Goal: Transaction & Acquisition: Book appointment/travel/reservation

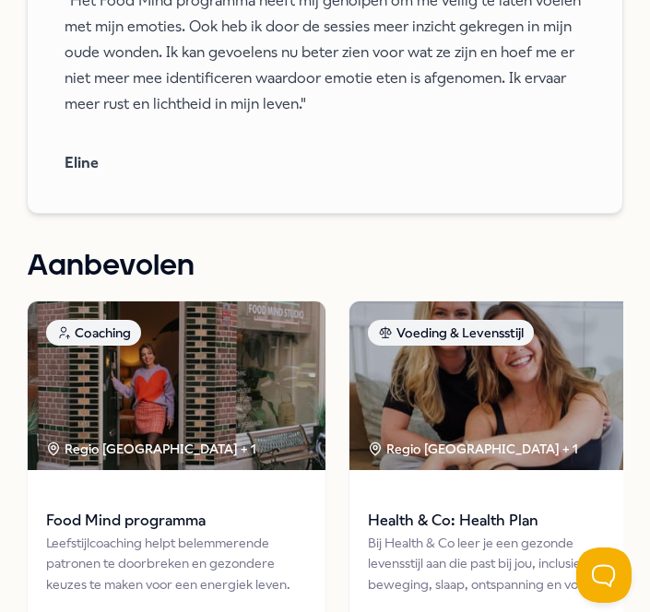
scroll to position [2351, 0]
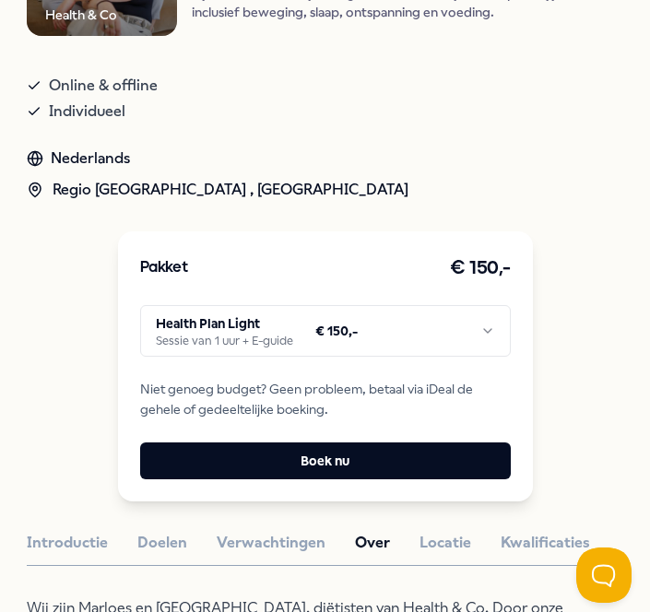
scroll to position [277, 0]
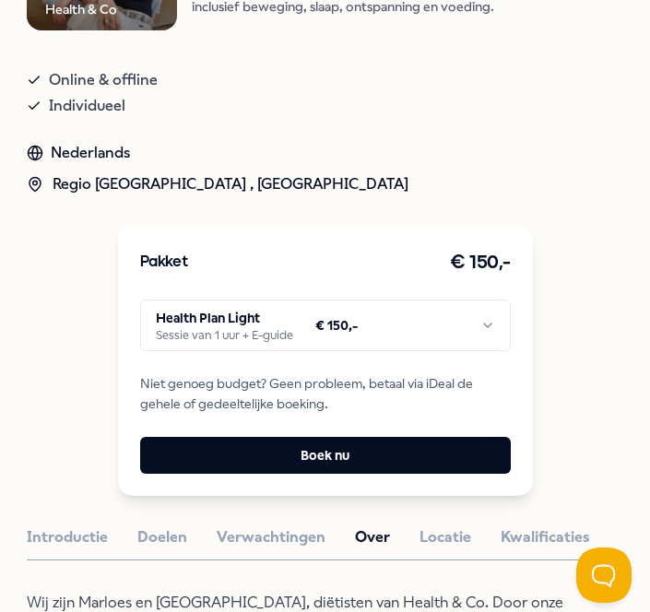
click at [265, 324] on html ".empowr-logo_svg__cls-1{fill:#03032f} Alle categorieën Self-care library Terug …" at bounding box center [325, 306] width 650 height 612
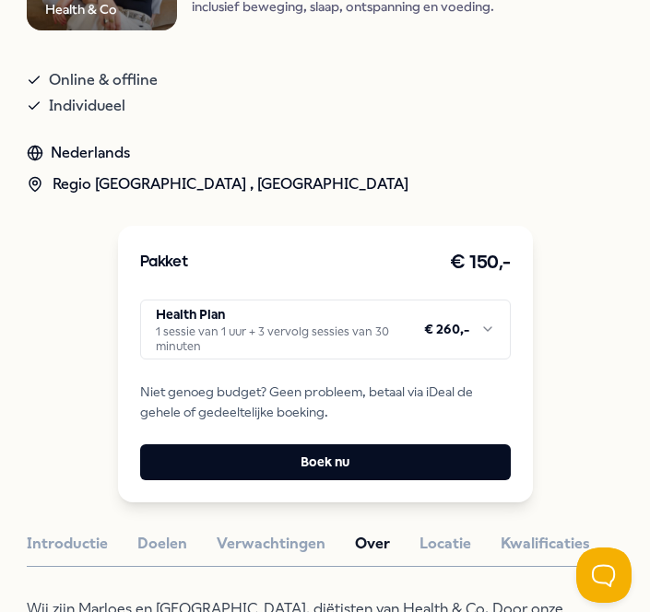
scroll to position [0, 0]
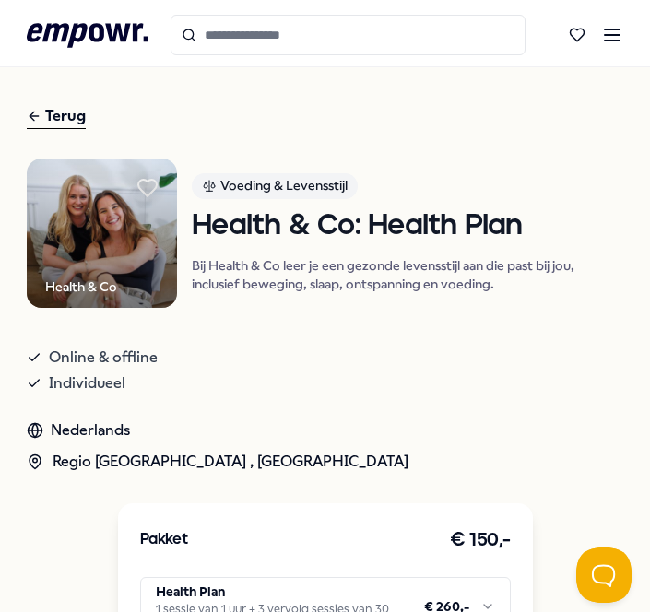
click at [607, 41] on line at bounding box center [612, 41] width 15 height 0
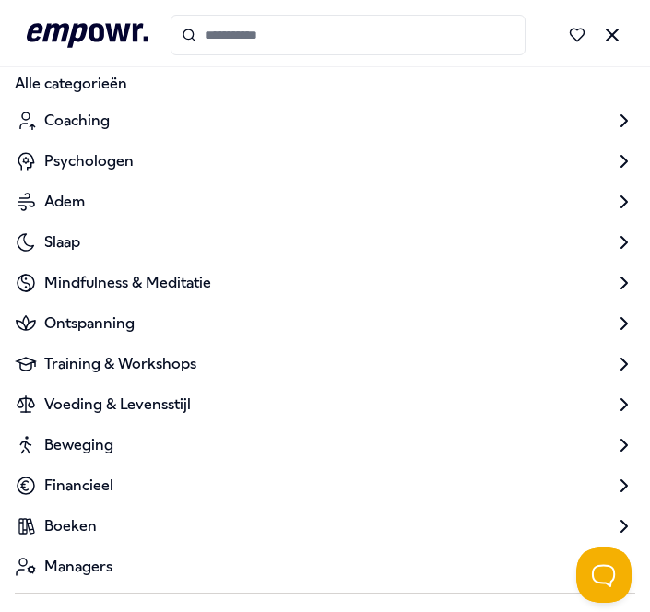
scroll to position [116, 0]
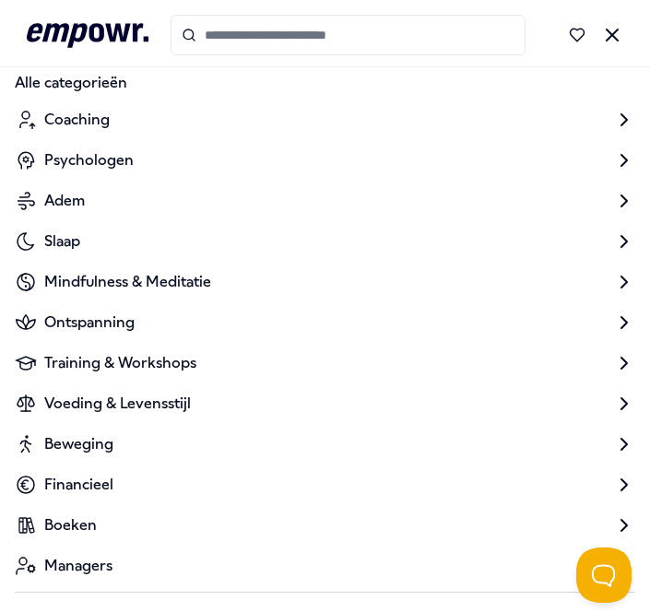
click at [72, 530] on span "Boeken" at bounding box center [70, 525] width 53 height 22
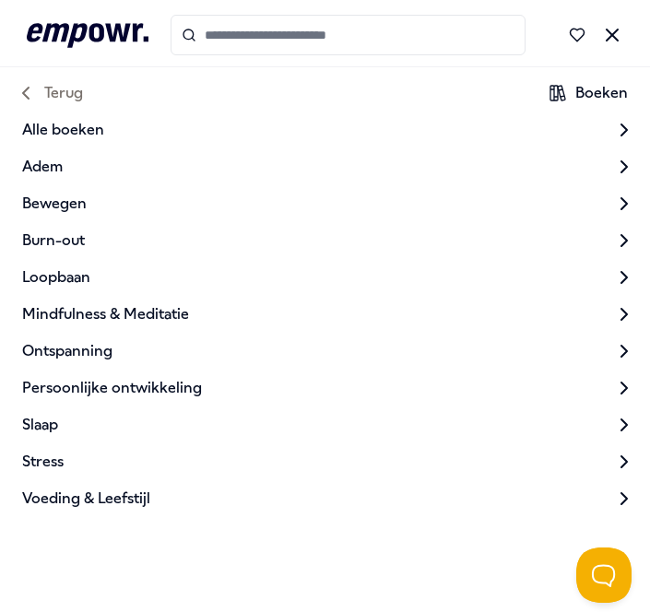
scroll to position [0, 0]
click at [59, 136] on span "Alle boeken" at bounding box center [317, 130] width 591 height 22
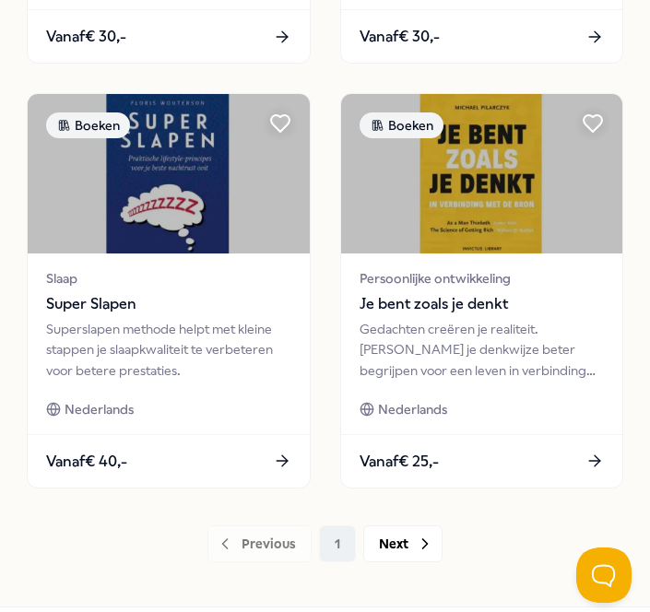
scroll to position [2211, 0]
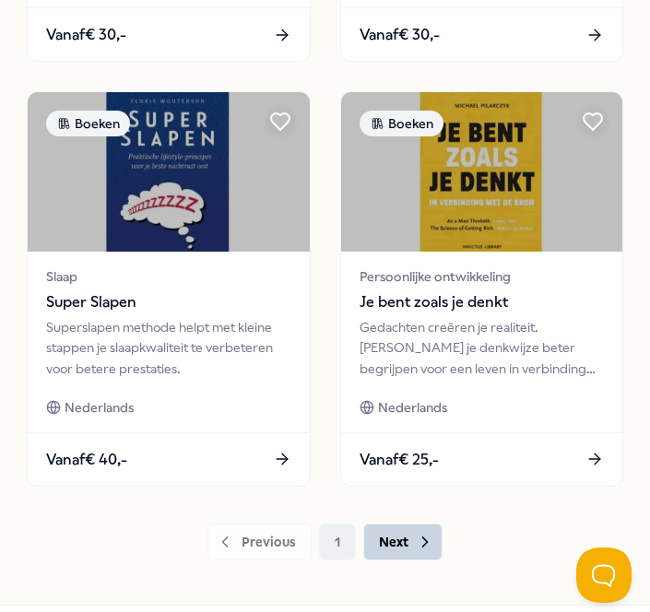
click at [387, 544] on button "Next" at bounding box center [402, 542] width 79 height 37
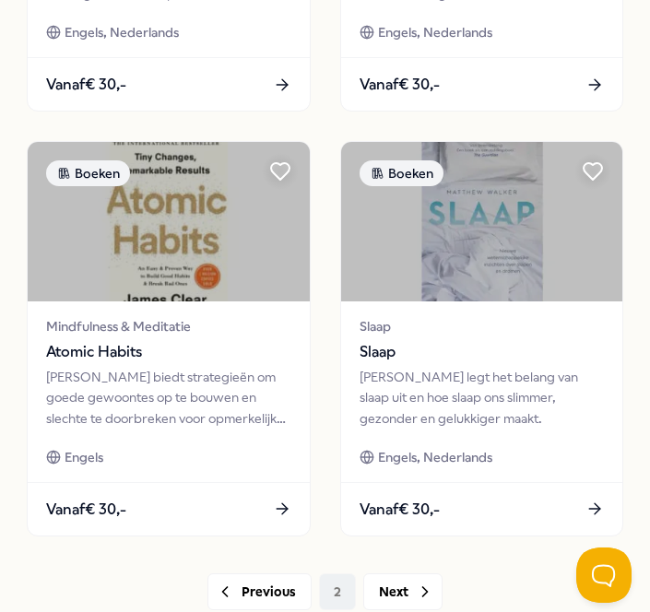
scroll to position [2294, 0]
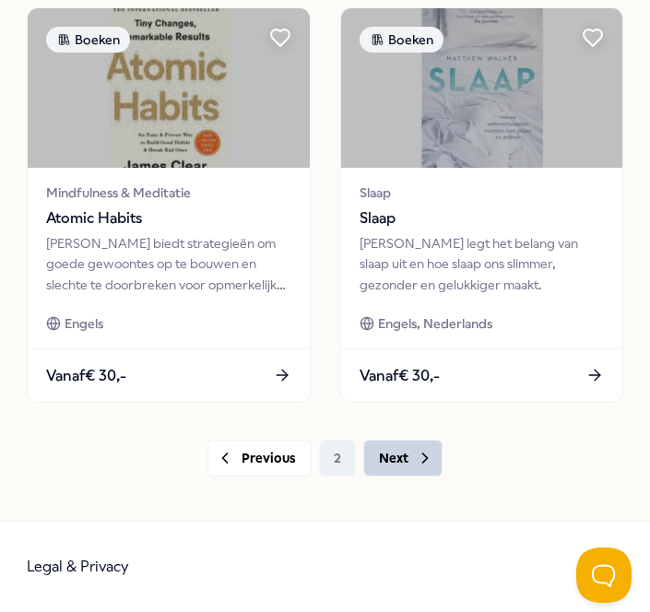
click at [407, 464] on button "Next" at bounding box center [402, 458] width 79 height 37
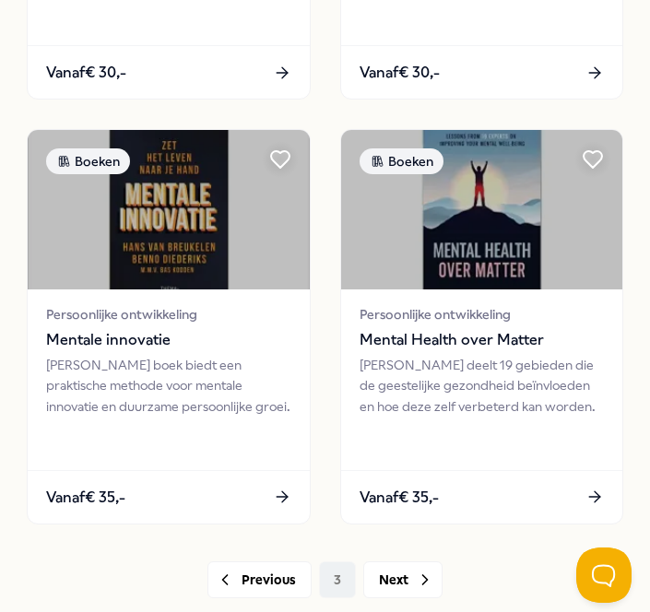
scroll to position [2294, 0]
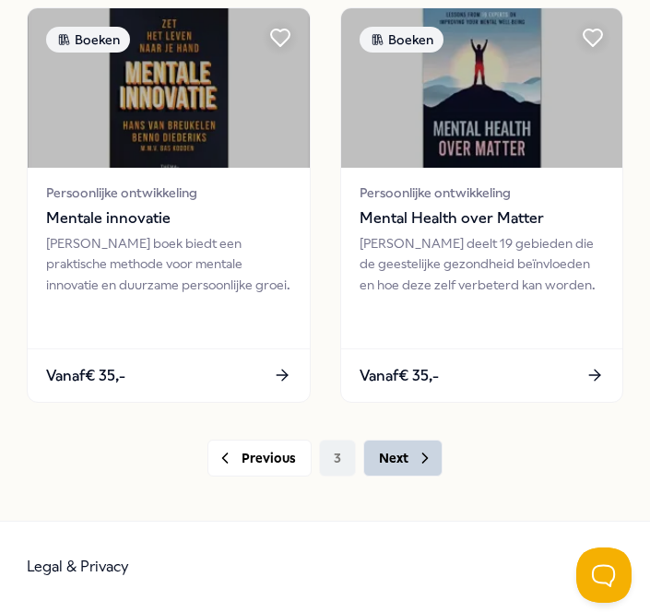
click at [409, 453] on button "Next" at bounding box center [402, 458] width 79 height 37
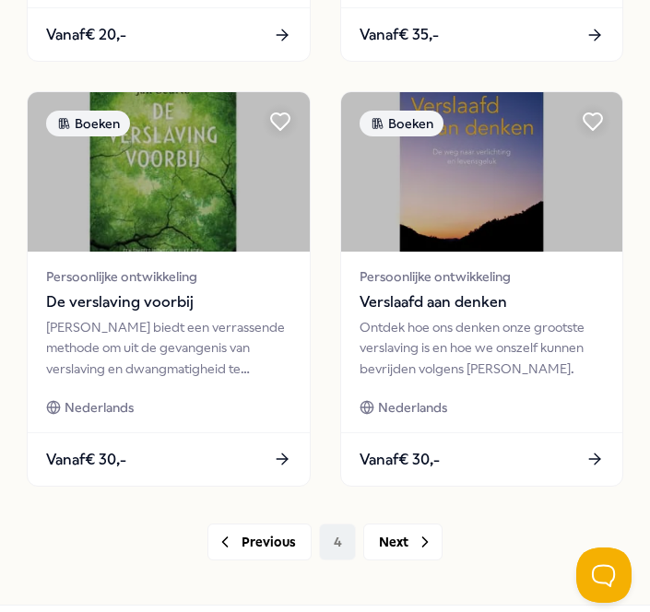
scroll to position [2294, 0]
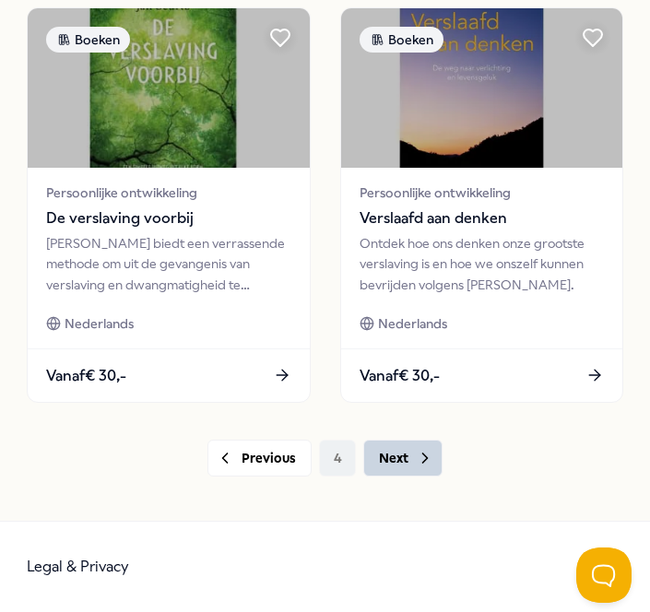
click at [407, 458] on button "Next" at bounding box center [402, 458] width 79 height 37
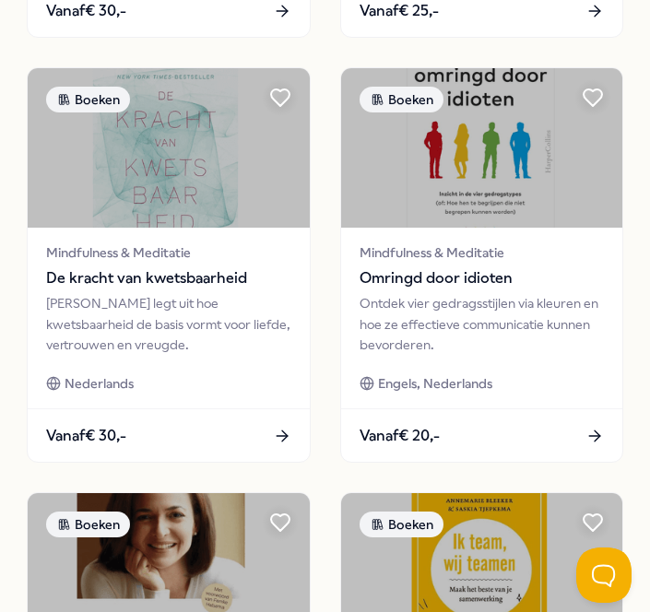
scroll to position [2294, 0]
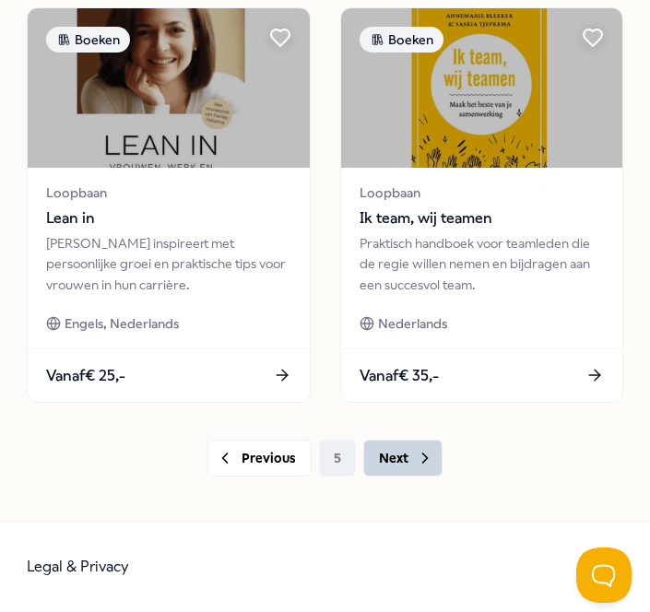
click at [406, 465] on button "Next" at bounding box center [402, 458] width 79 height 37
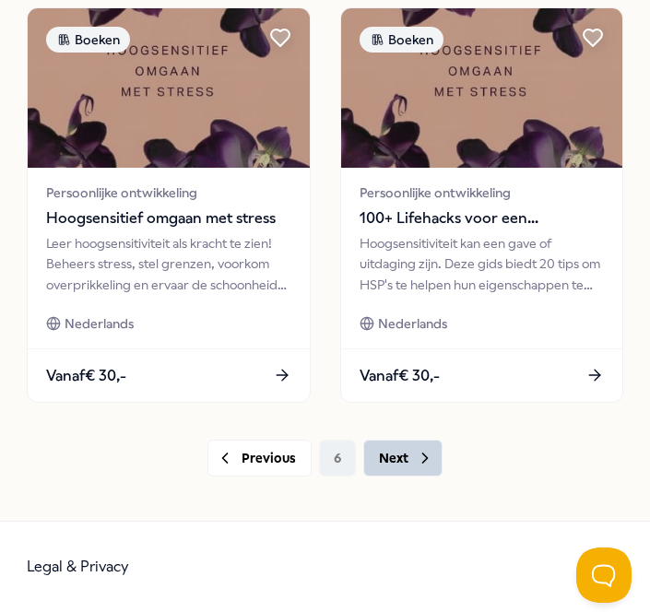
click at [406, 465] on button "Next" at bounding box center [402, 458] width 79 height 37
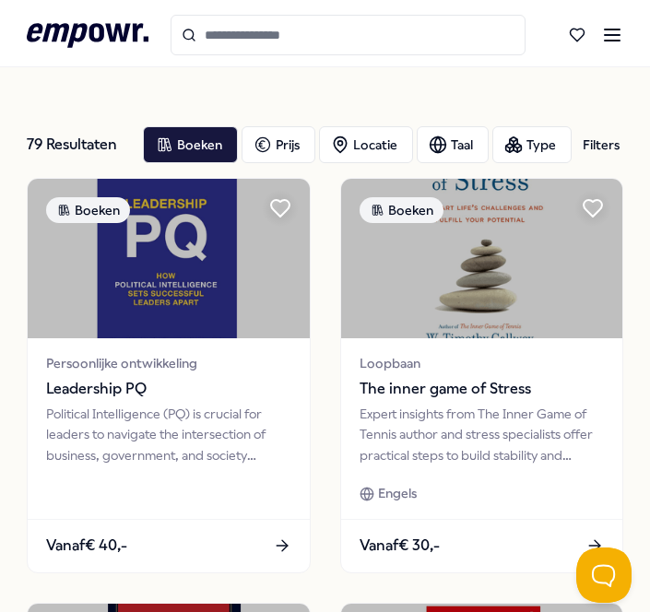
click at [621, 39] on icon at bounding box center [612, 35] width 22 height 22
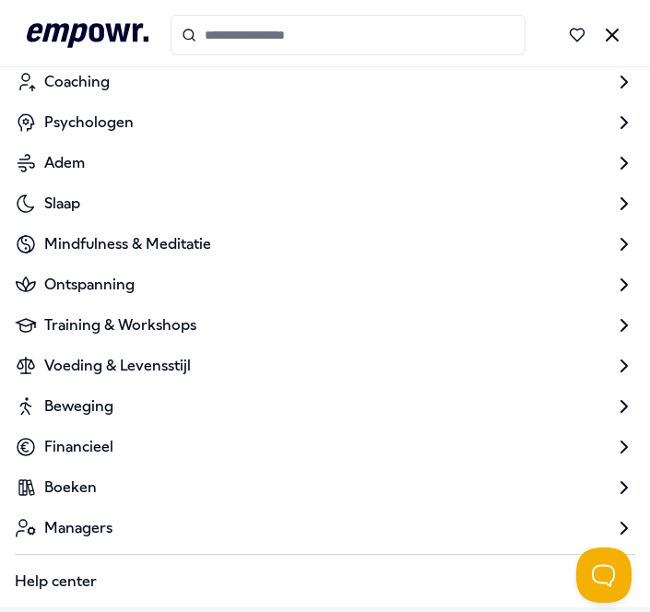
scroll to position [208, 0]
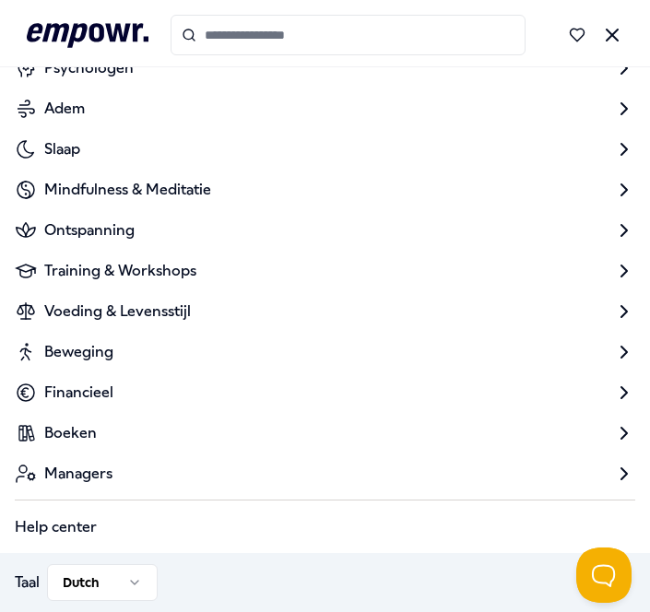
click at [98, 228] on span "Ontspanning" at bounding box center [89, 230] width 90 height 22
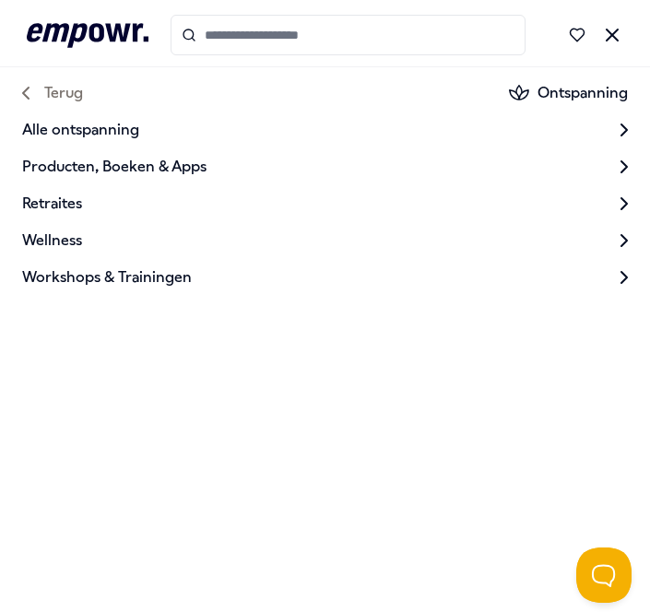
scroll to position [0, 0]
click at [54, 132] on span "Alle ontspanning" at bounding box center [317, 130] width 591 height 22
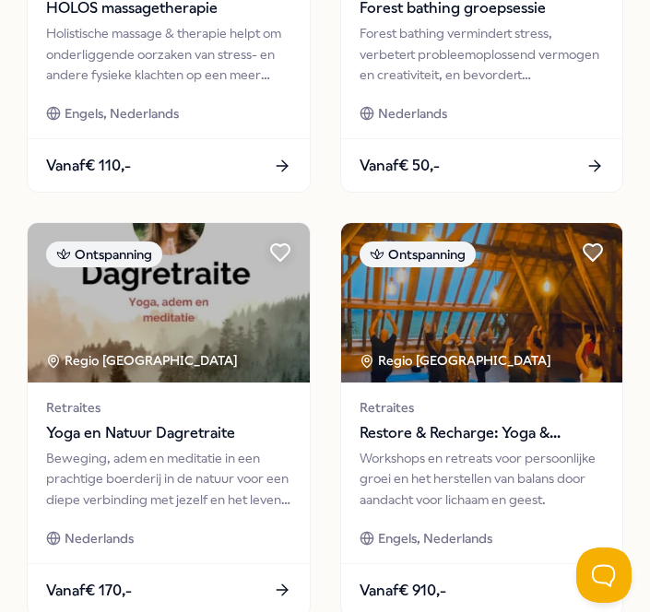
scroll to position [2294, 0]
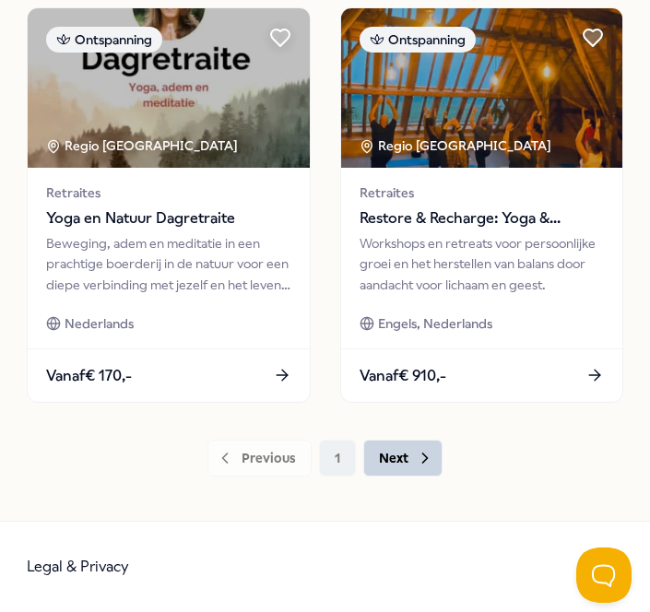
click at [381, 463] on button "Next" at bounding box center [402, 458] width 79 height 37
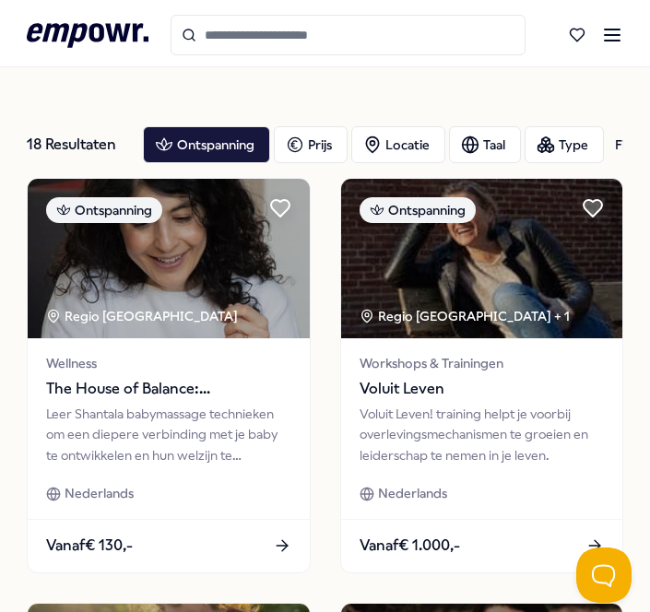
click at [609, 33] on icon at bounding box center [612, 35] width 22 height 22
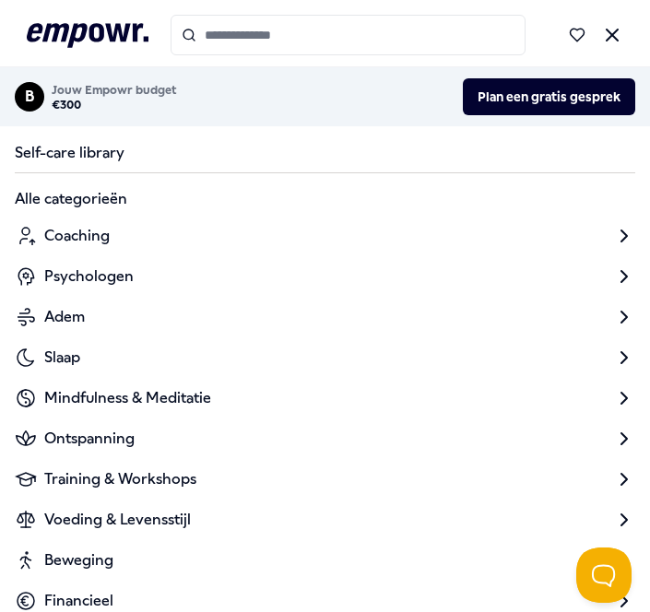
scroll to position [208, 0]
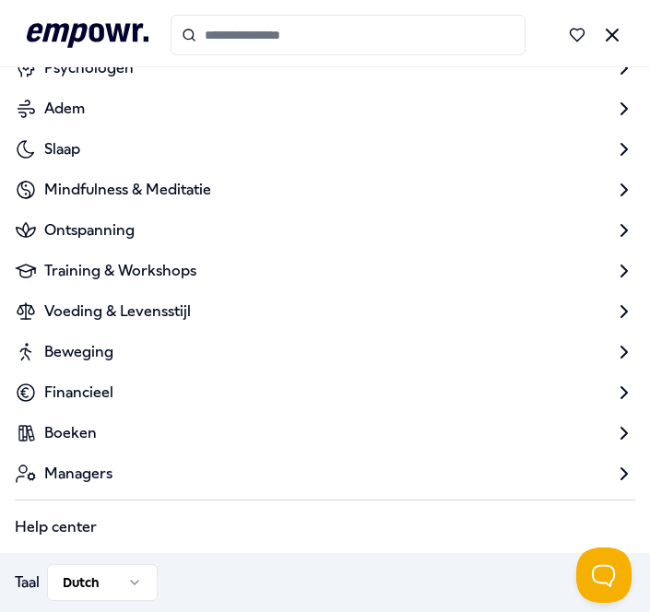
click at [84, 310] on span "Voeding & Levensstijl" at bounding box center [117, 312] width 147 height 22
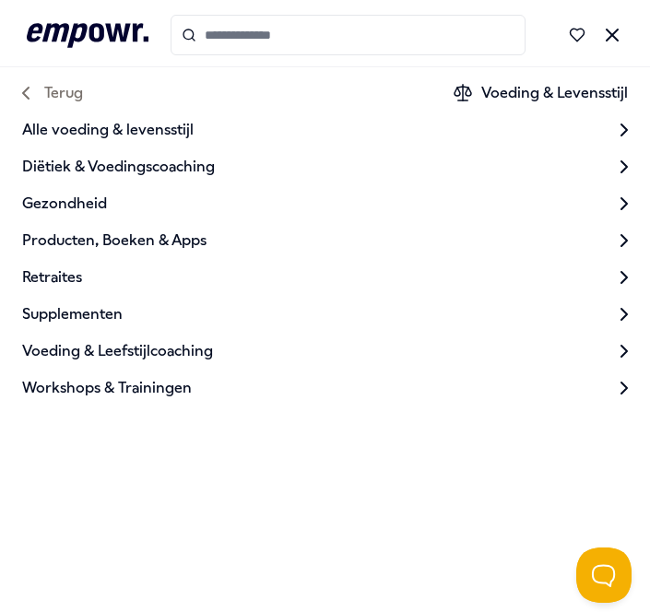
click at [101, 171] on span "Diëtiek & Voedingscoaching" at bounding box center [118, 167] width 193 height 22
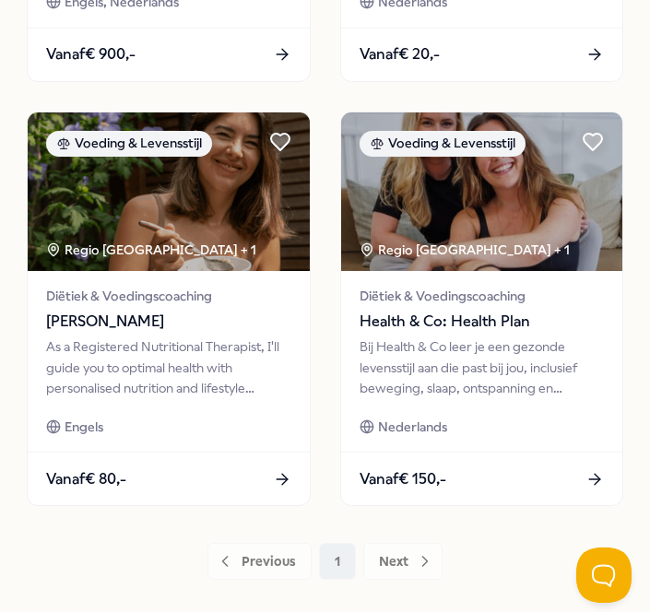
scroll to position [1343, 0]
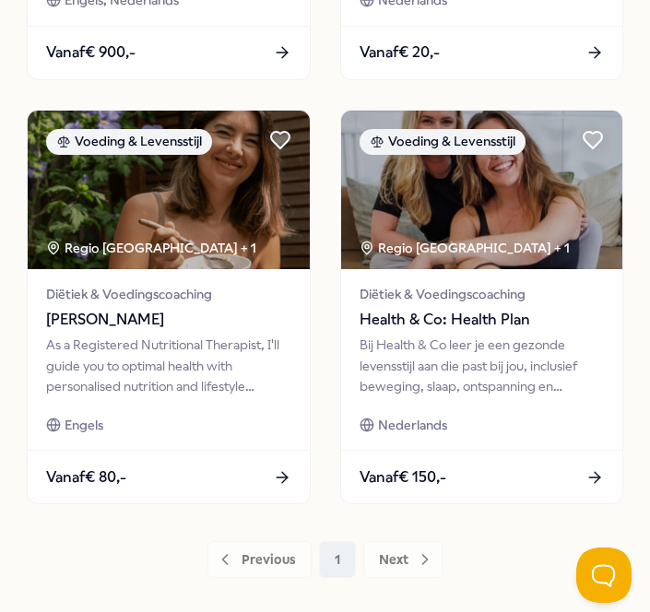
click at [487, 220] on img at bounding box center [481, 190] width 281 height 159
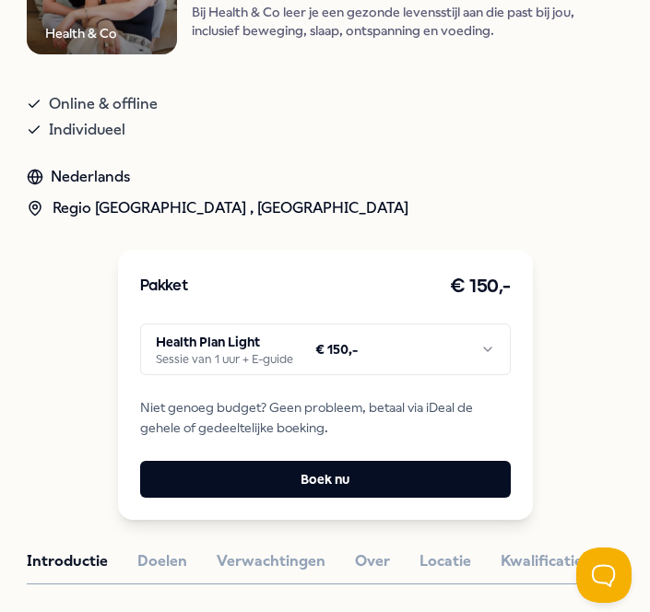
scroll to position [344, 0]
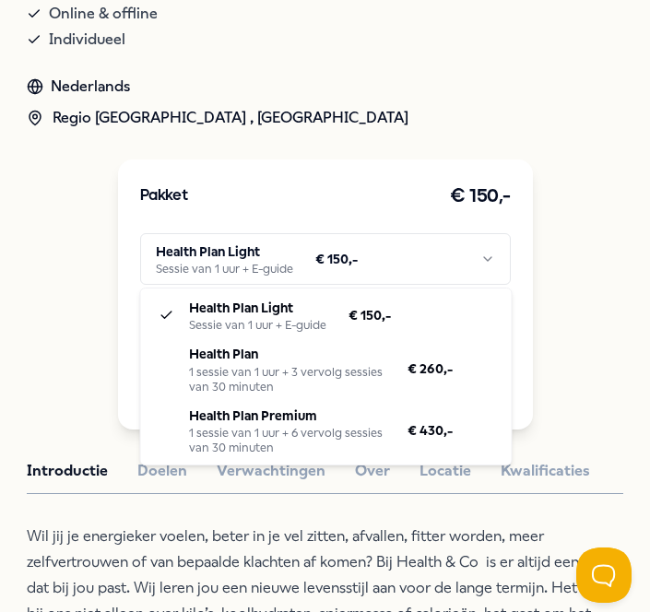
click at [297, 232] on html ".empowr-logo_svg__cls-1{fill:#03032f} Alle categorieën Self-care library Terug …" at bounding box center [325, 306] width 650 height 612
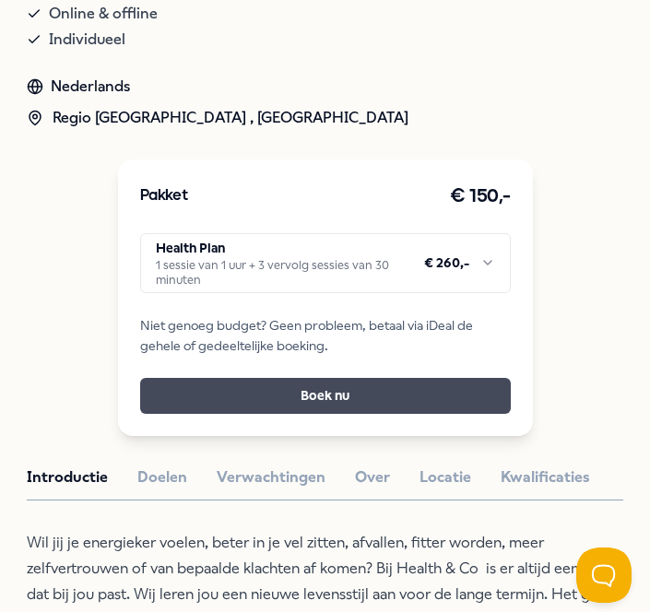
click at [278, 403] on button "Boek nu" at bounding box center [325, 395] width 371 height 35
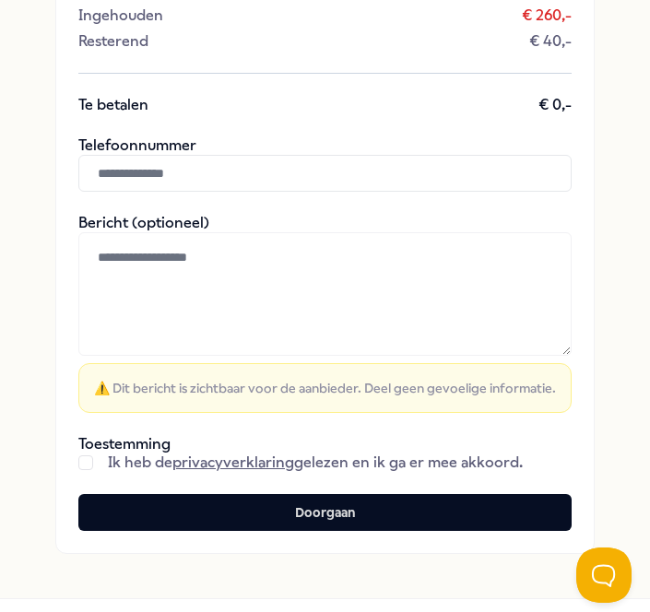
scroll to position [843, 0]
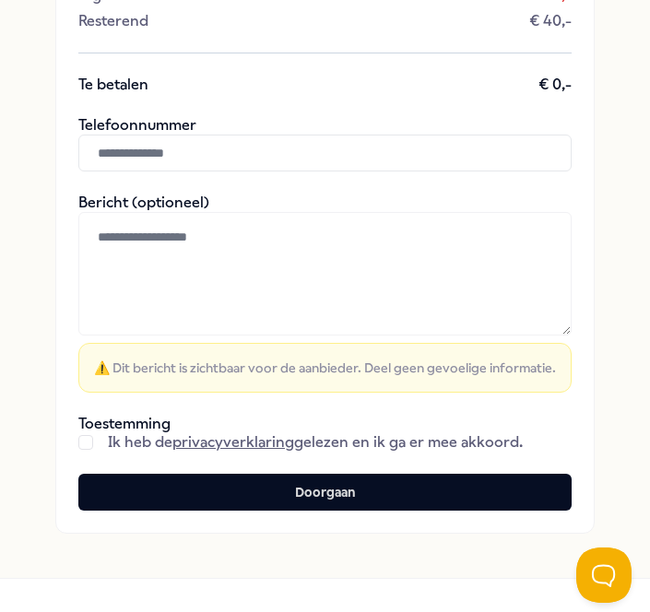
click at [165, 163] on input "text" at bounding box center [324, 153] width 493 height 37
type input "**********"
click at [168, 287] on textarea at bounding box center [324, 274] width 493 height 124
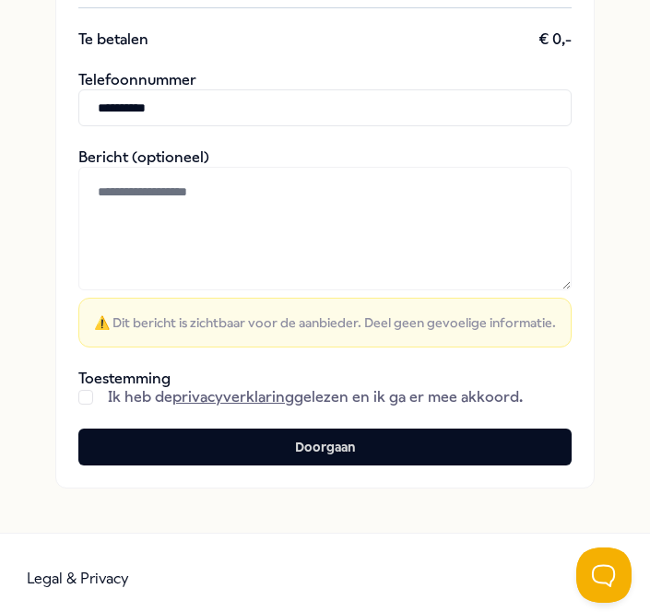
scroll to position [890, 0]
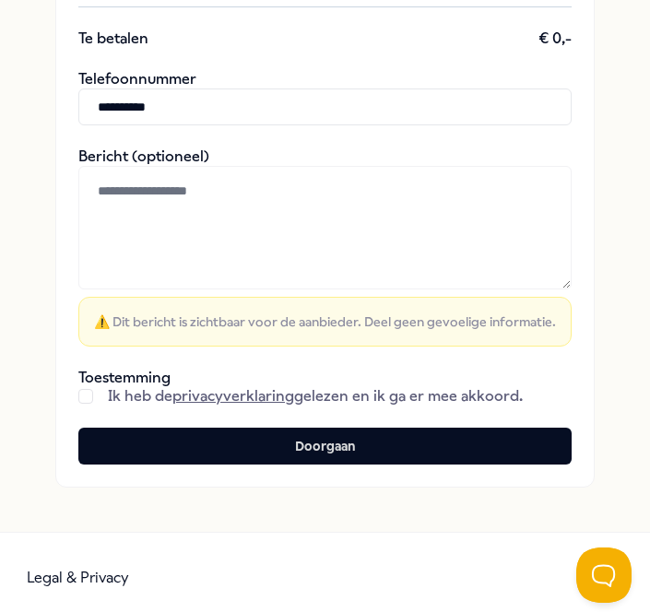
click at [169, 322] on span "⚠️ Dit bericht is zichtbaar voor de aanbieder. Deel geen gevoelige informatie." at bounding box center [325, 321] width 462 height 18
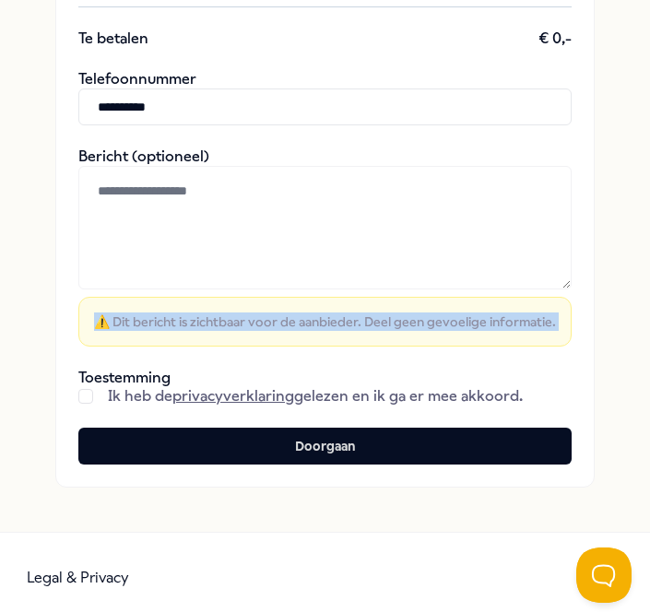
click at [169, 322] on span "⚠️ Dit bericht is zichtbaar voor de aanbieder. Deel geen gevoelige informatie." at bounding box center [325, 321] width 462 height 18
click at [88, 395] on button "button" at bounding box center [85, 396] width 15 height 15
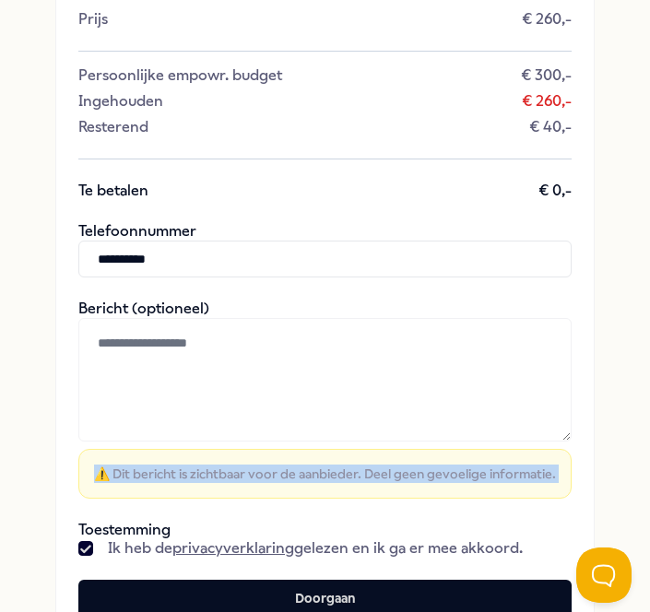
scroll to position [884, 0]
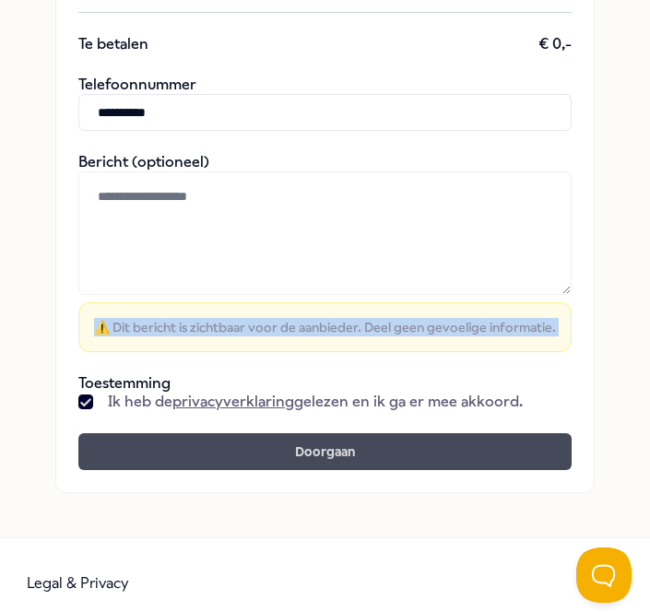
click at [279, 455] on button "Doorgaan" at bounding box center [324, 451] width 493 height 37
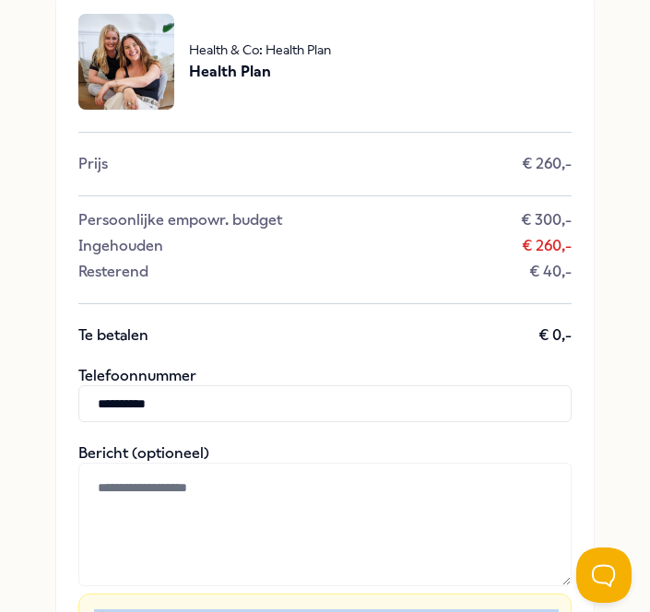
scroll to position [462, 0]
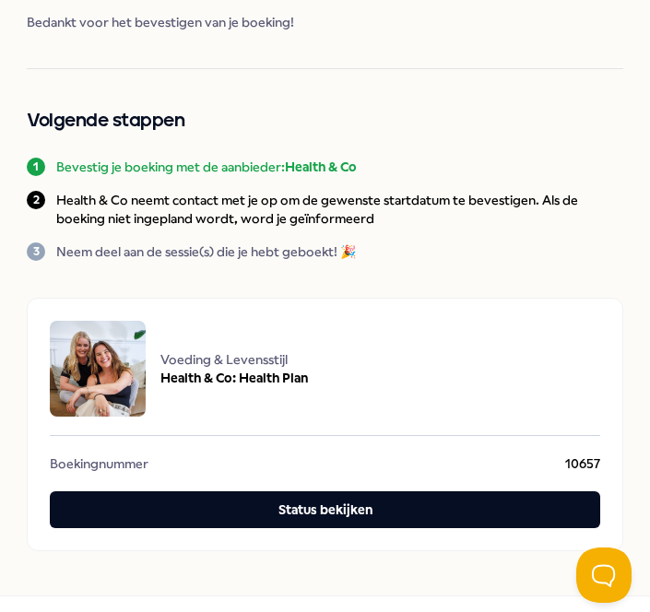
scroll to position [182, 0]
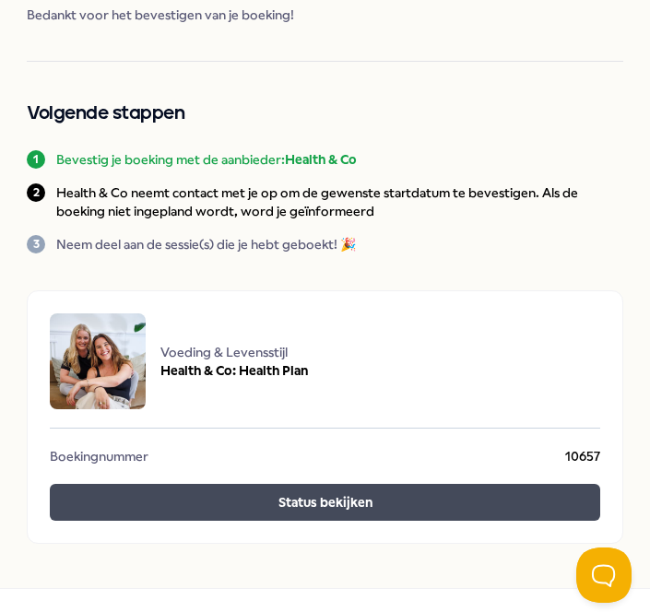
click at [259, 501] on button "Status bekijken" at bounding box center [324, 502] width 549 height 37
